Goal: Information Seeking & Learning: Learn about a topic

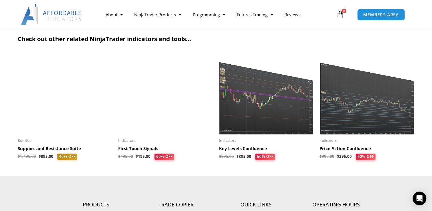
scroll to position [767, 0]
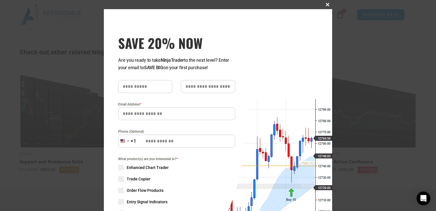
click at [325, 5] on span at bounding box center [327, 4] width 9 height 3
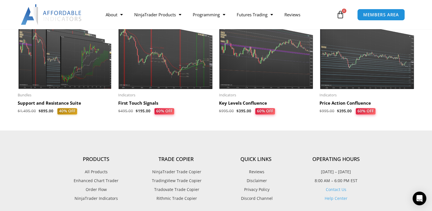
scroll to position [826, 0]
click at [360, 75] on img at bounding box center [367, 48] width 95 height 82
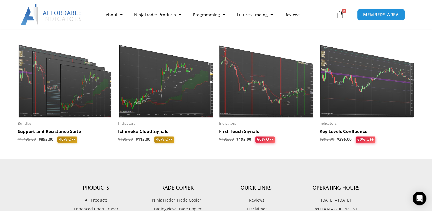
scroll to position [797, 0]
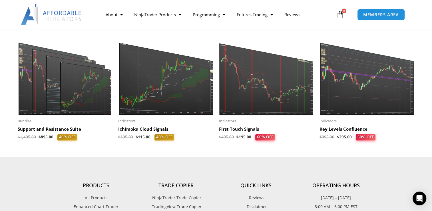
click at [342, 129] on h2 "Key Levels Confluence" at bounding box center [367, 129] width 95 height 6
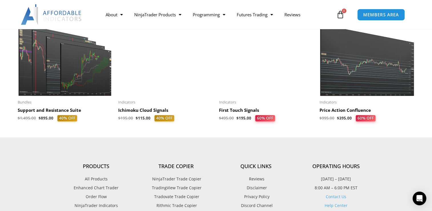
scroll to position [1314, 0]
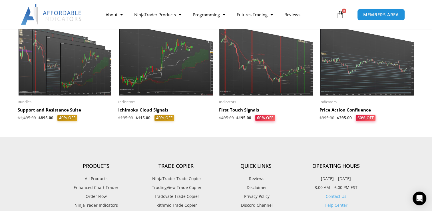
click at [360, 60] on img at bounding box center [367, 55] width 95 height 82
